Goal: Task Accomplishment & Management: Manage account settings

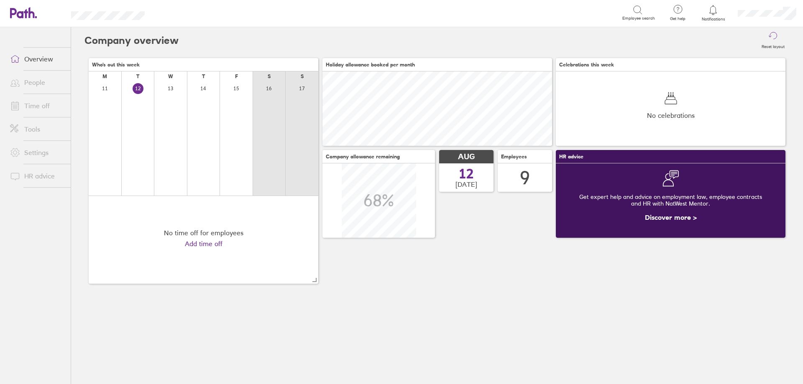
scroll to position [74, 230]
click at [43, 83] on link "People" at bounding box center [36, 82] width 67 height 17
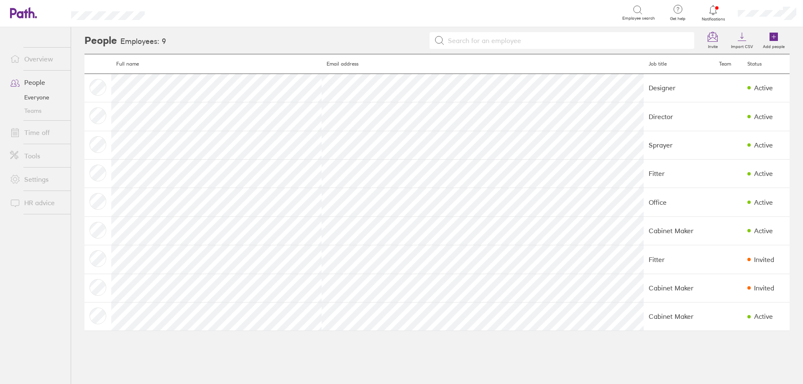
click at [44, 125] on link "Time off" at bounding box center [36, 132] width 67 height 17
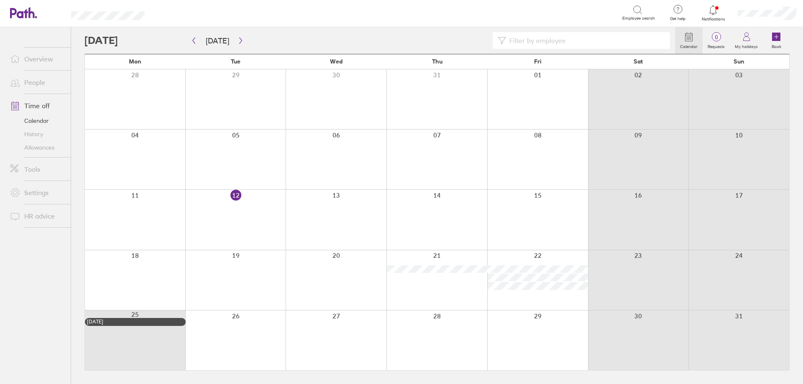
click at [129, 269] on div at bounding box center [135, 280] width 100 height 60
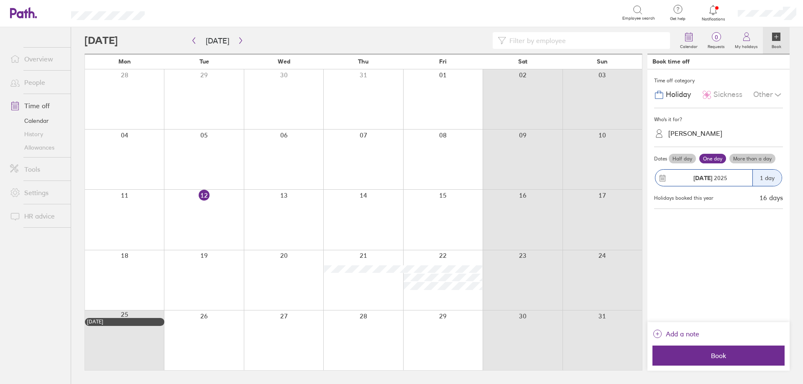
click at [699, 133] on div "[PERSON_NAME]" at bounding box center [695, 134] width 54 height 8
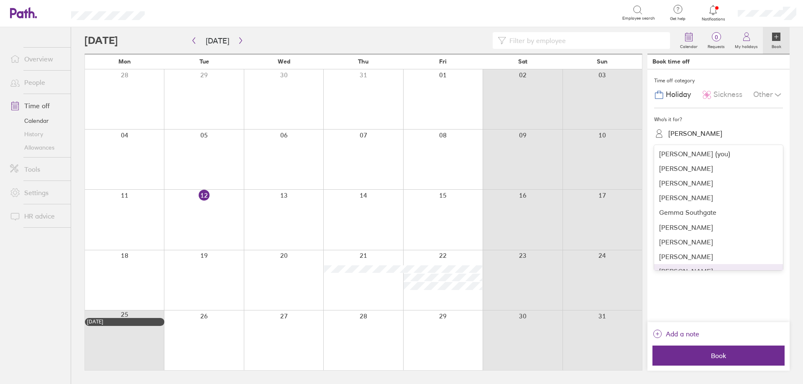
scroll to position [10, 0]
click at [695, 258] on div "[PERSON_NAME]" at bounding box center [718, 261] width 129 height 15
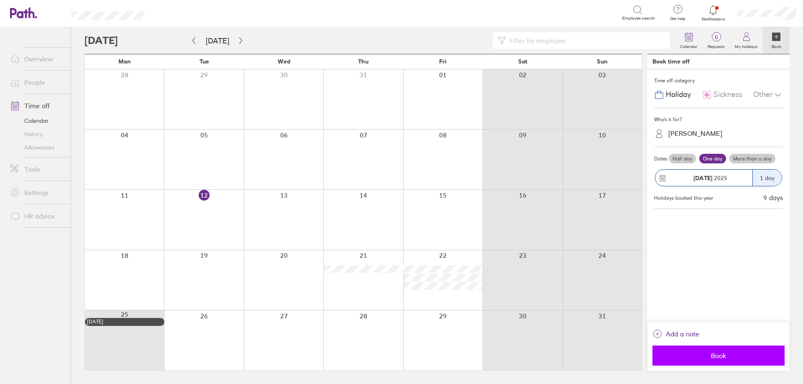
click at [704, 352] on span "Book" at bounding box center [718, 356] width 120 height 8
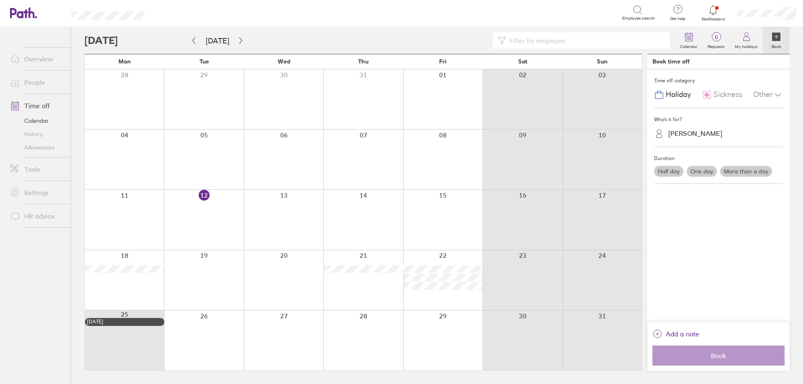
click at [33, 64] on link "Overview" at bounding box center [36, 59] width 67 height 17
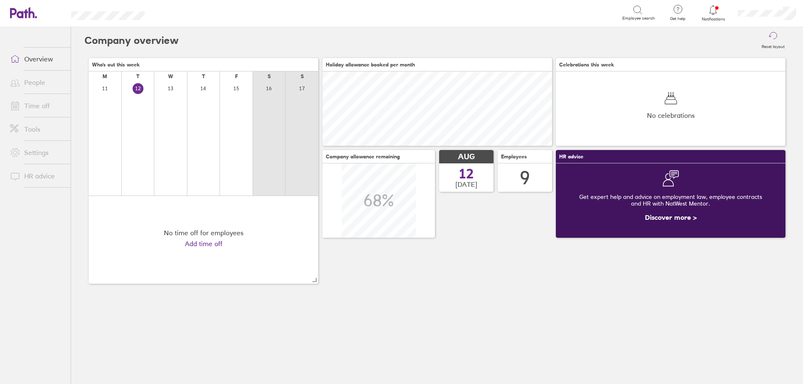
scroll to position [74, 230]
